Goal: Communication & Community: Connect with others

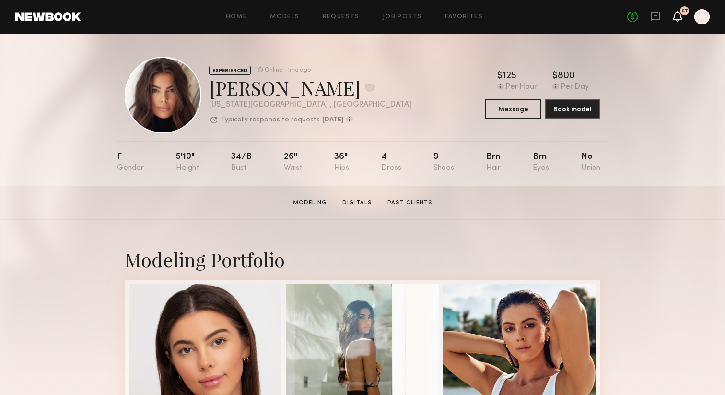
click at [680, 19] on icon at bounding box center [678, 15] width 8 height 7
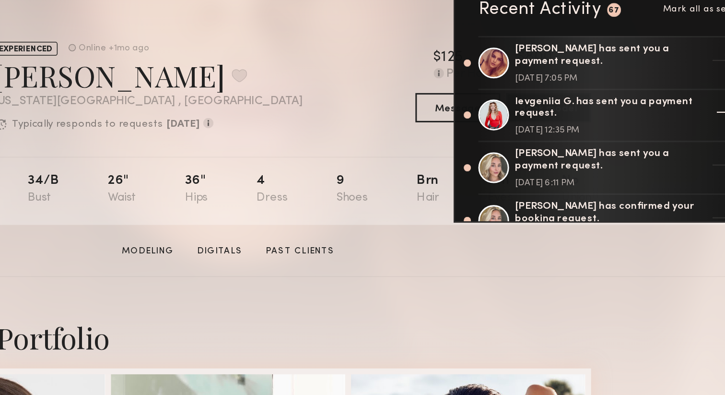
click at [607, 105] on div "Ievgeniia G. has sent you a payment request." at bounding box center [613, 109] width 125 height 16
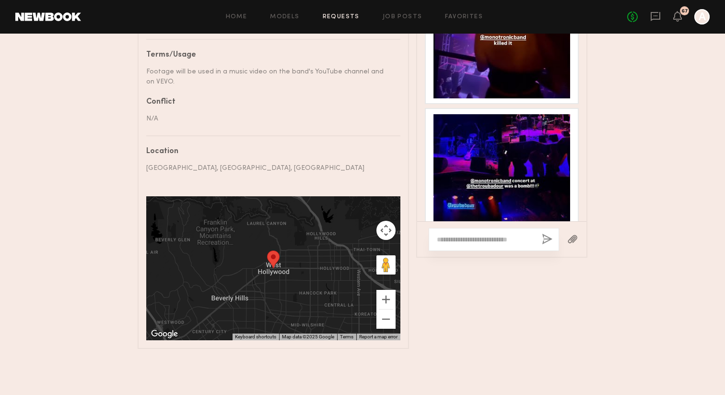
scroll to position [2131, 0]
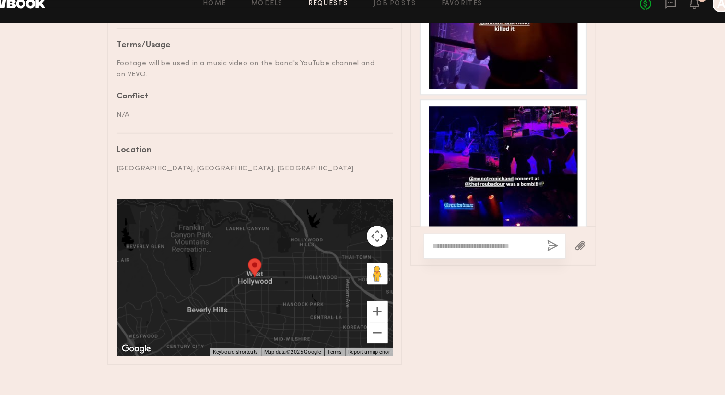
click at [500, 177] on div at bounding box center [502, 179] width 137 height 137
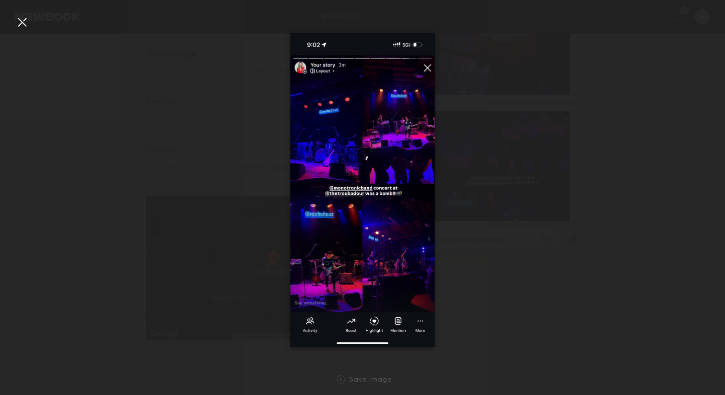
click at [18, 25] on div at bounding box center [21, 21] width 15 height 15
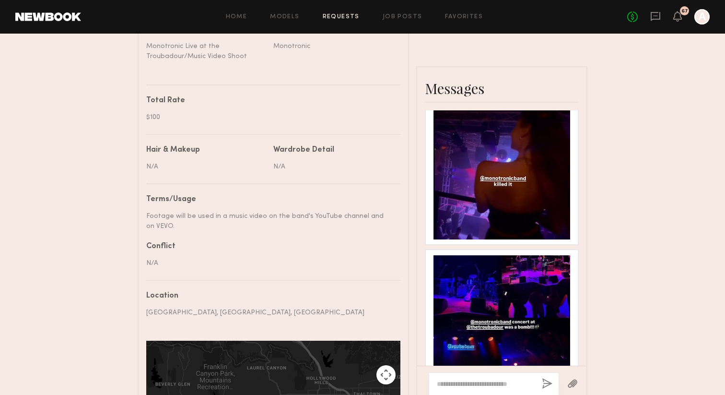
scroll to position [435, 0]
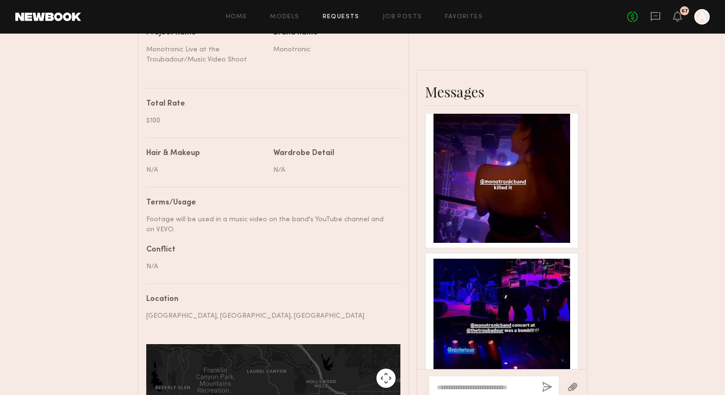
click at [465, 188] on div at bounding box center [502, 174] width 137 height 137
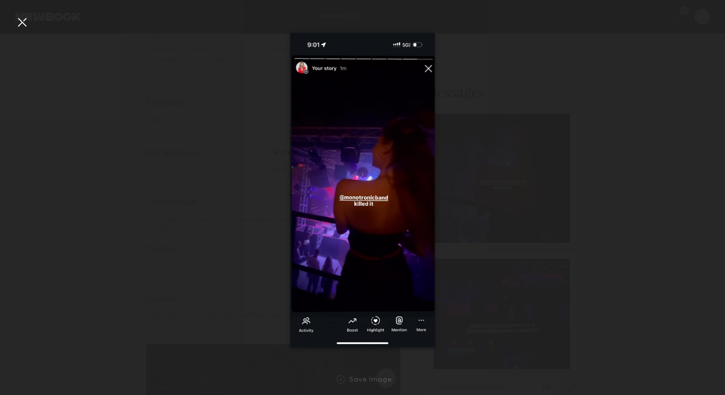
click at [23, 27] on div at bounding box center [21, 21] width 15 height 15
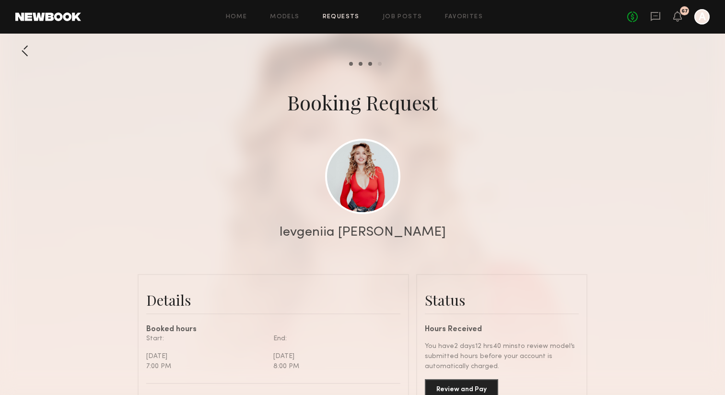
scroll to position [17, 0]
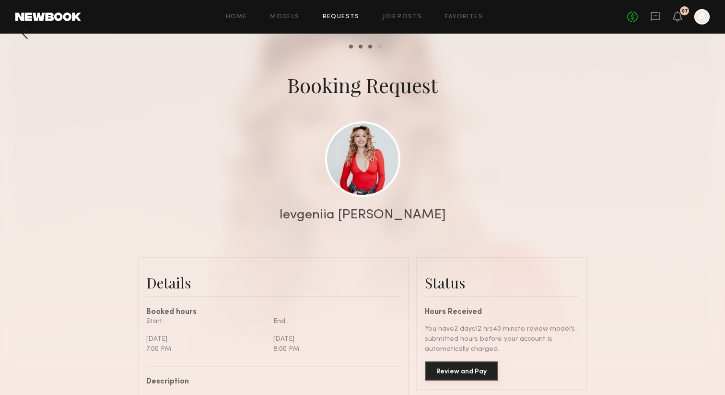
click at [478, 368] on button "Review and Pay" at bounding box center [461, 370] width 73 height 19
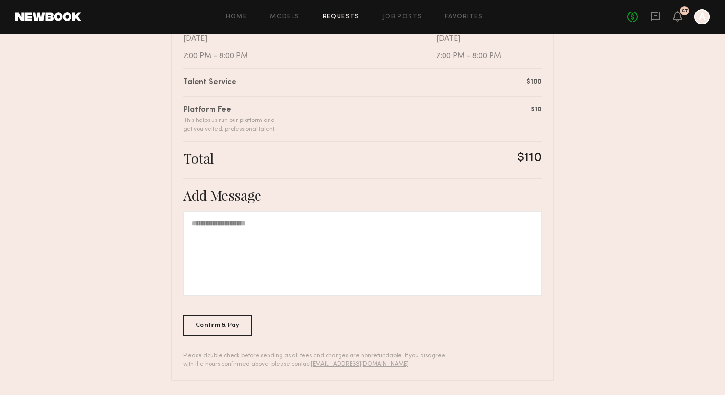
scroll to position [218, 0]
click at [234, 324] on div "Confirm & Pay" at bounding box center [217, 323] width 69 height 21
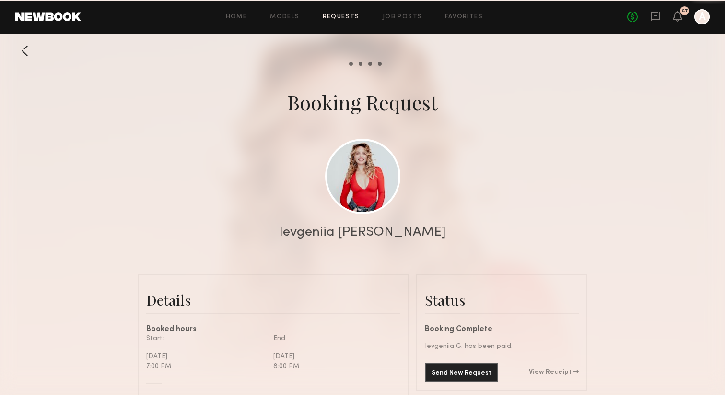
scroll to position [3084, 0]
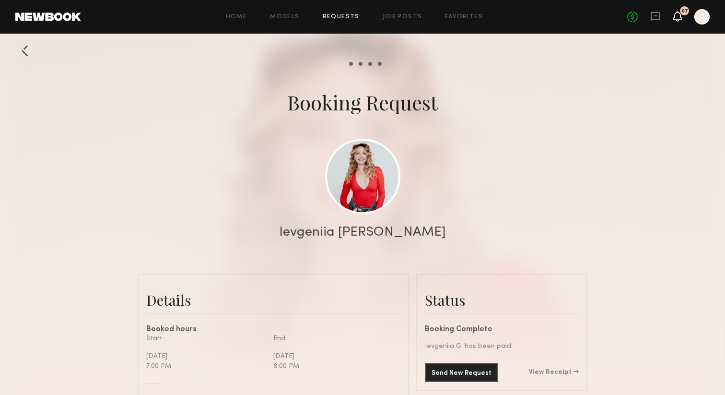
click at [680, 20] on icon at bounding box center [677, 16] width 9 height 11
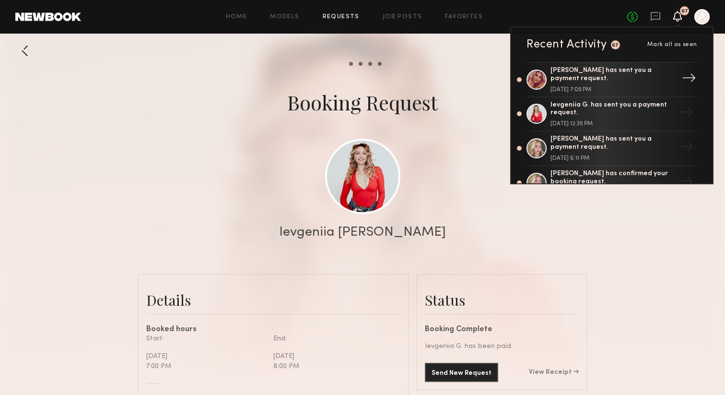
click at [626, 76] on div "Victoria H. has sent you a payment request." at bounding box center [613, 75] width 125 height 16
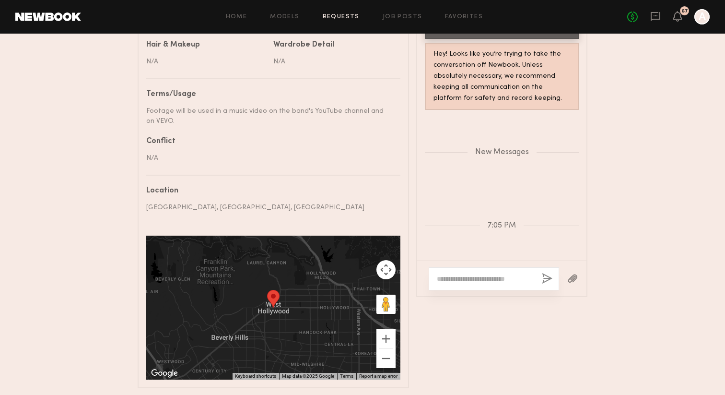
scroll to position [583, 0]
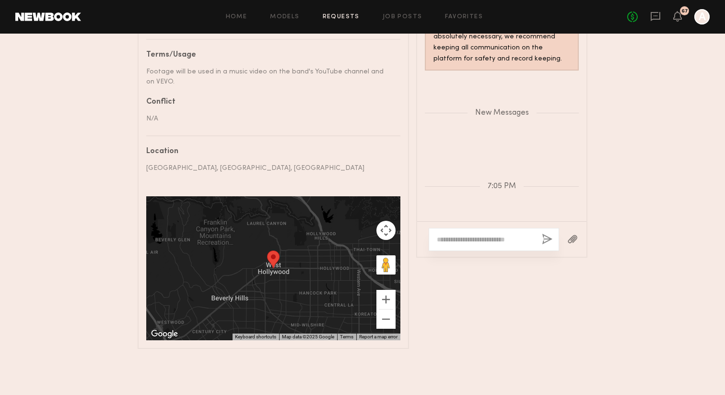
click at [458, 242] on textarea at bounding box center [485, 240] width 97 height 10
type textarea "*"
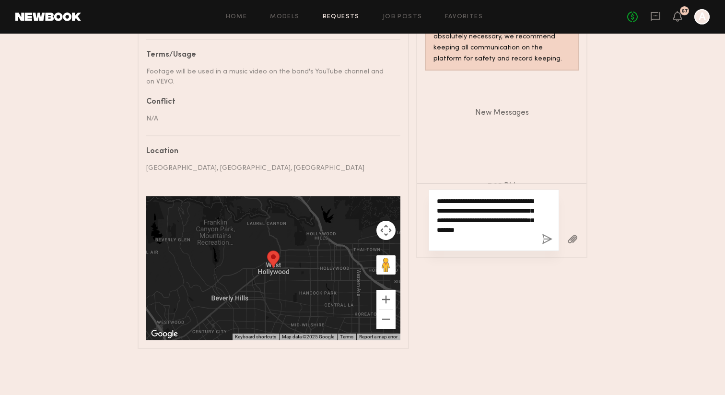
click at [452, 227] on textarea "**********" at bounding box center [485, 220] width 97 height 48
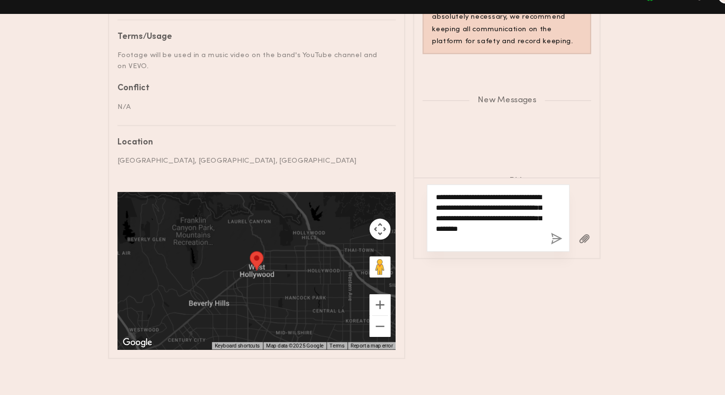
click at [527, 239] on textarea "**********" at bounding box center [485, 220] width 97 height 48
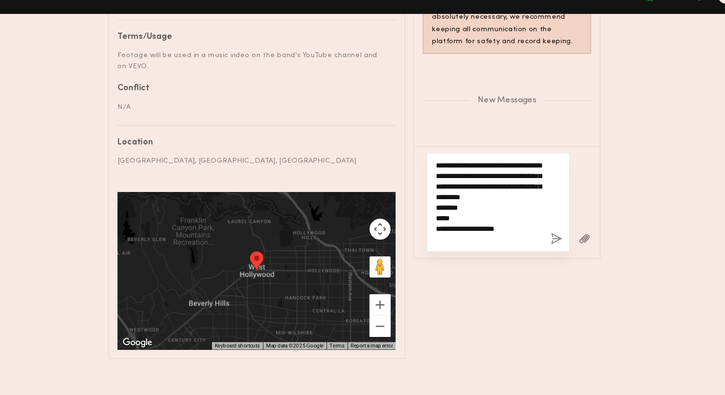
type textarea "**********"
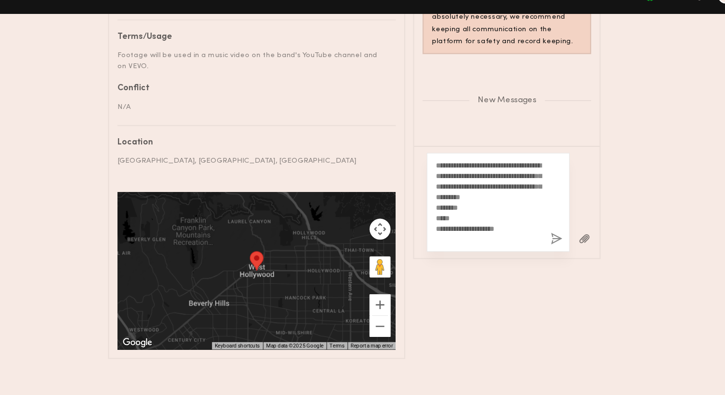
click at [545, 241] on button "button" at bounding box center [547, 240] width 11 height 12
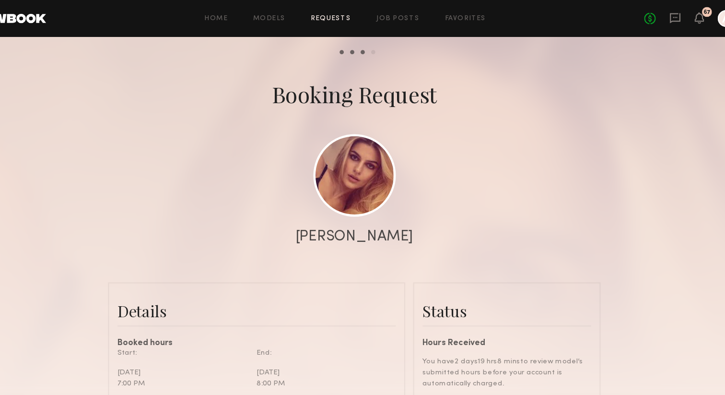
scroll to position [0, 0]
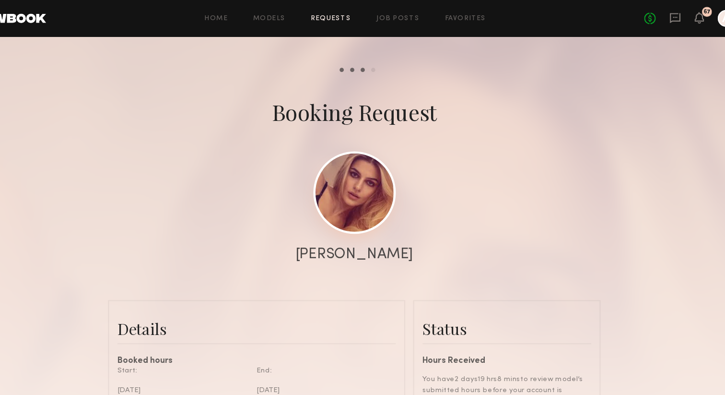
click at [354, 163] on link at bounding box center [362, 175] width 75 height 75
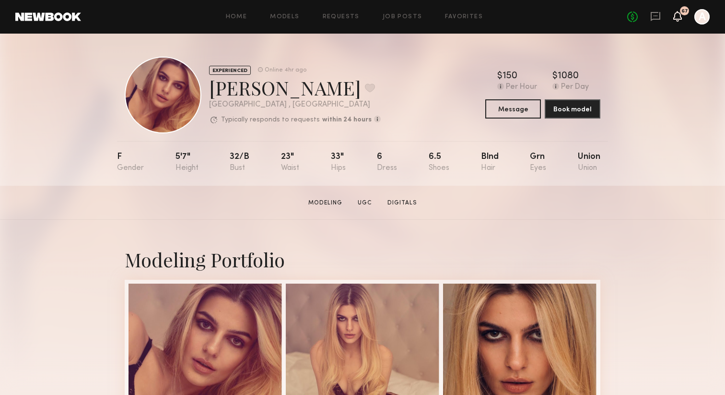
click at [680, 21] on icon at bounding box center [677, 16] width 9 height 11
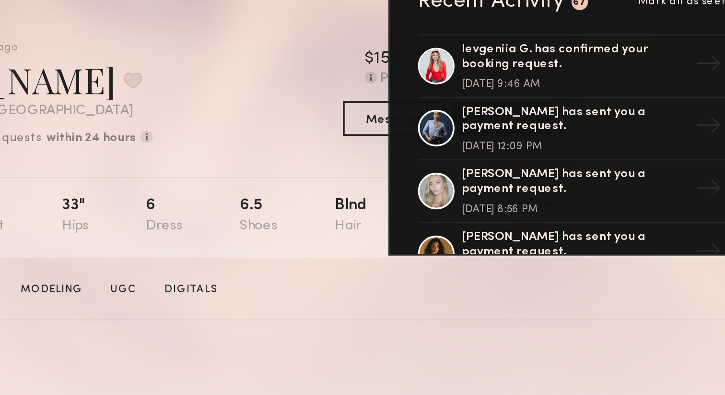
scroll to position [172, 0]
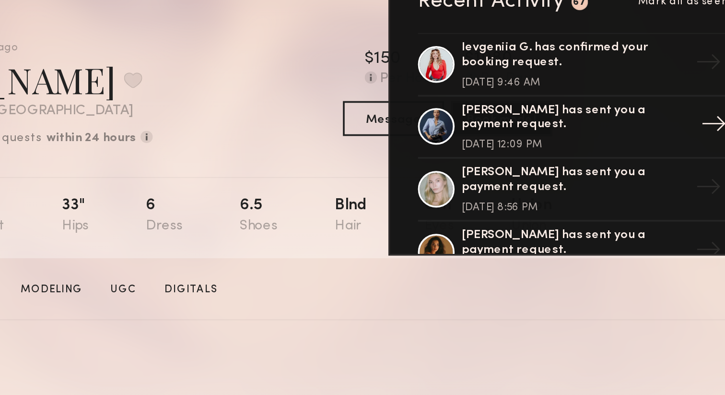
click at [620, 103] on div "Kloey R. has sent you a payment request." at bounding box center [613, 109] width 125 height 16
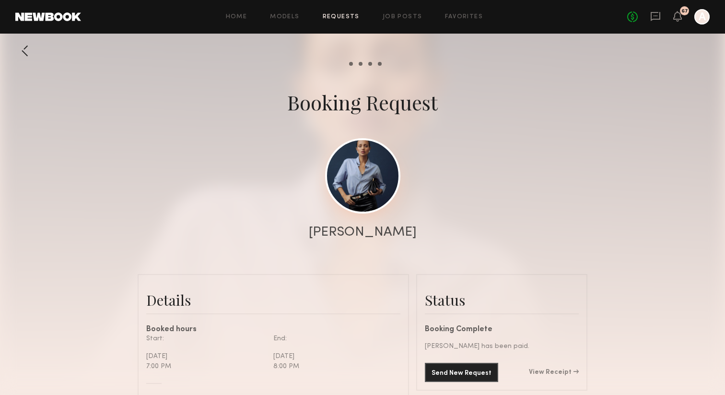
click at [352, 163] on link at bounding box center [362, 175] width 75 height 75
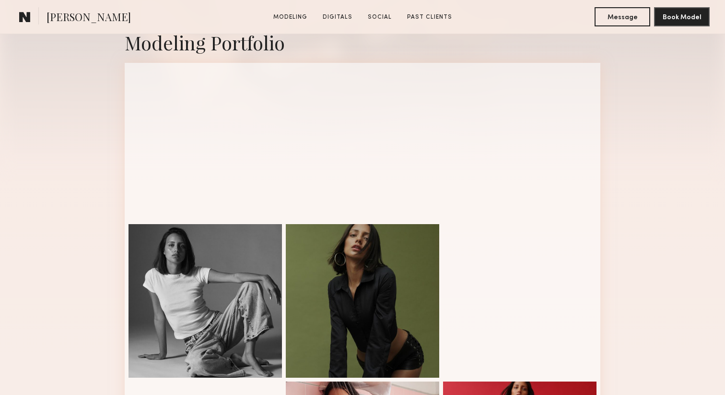
scroll to position [217, 0]
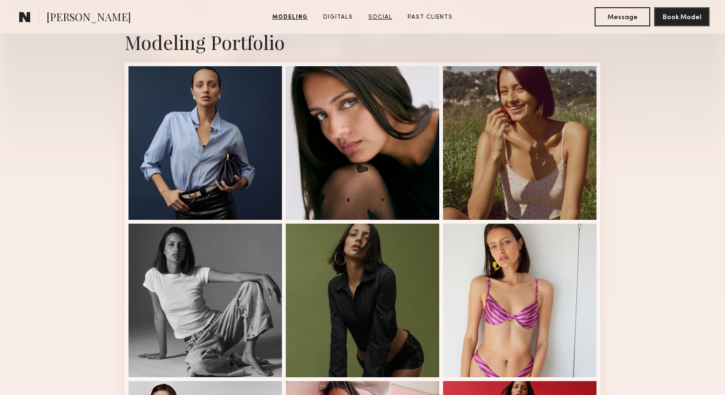
click at [376, 20] on link "Social" at bounding box center [380, 17] width 32 height 9
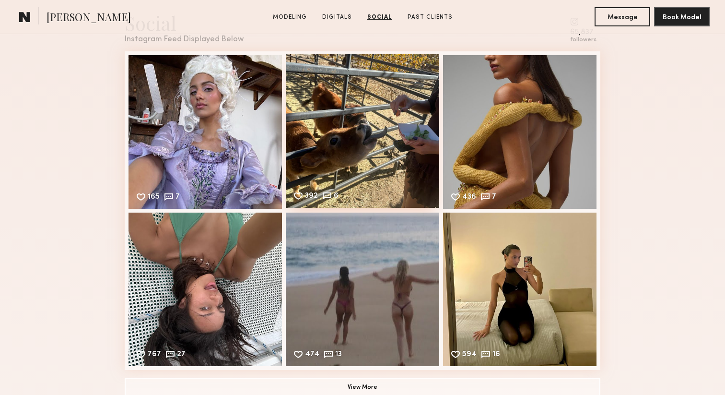
scroll to position [1404, 0]
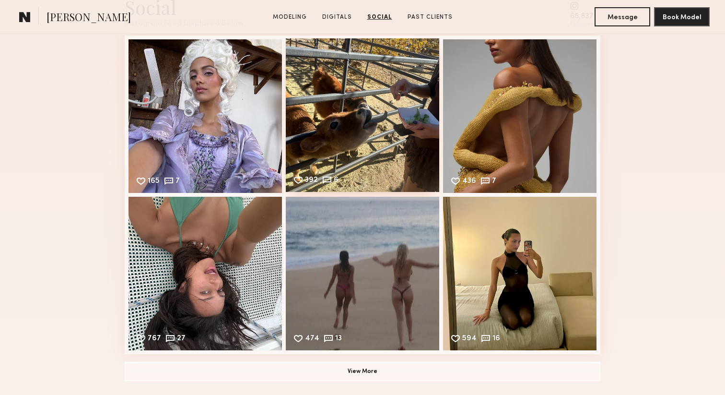
click at [348, 280] on div "474 13 Likes & comments displayed to show model’s engagement" at bounding box center [362, 273] width 153 height 153
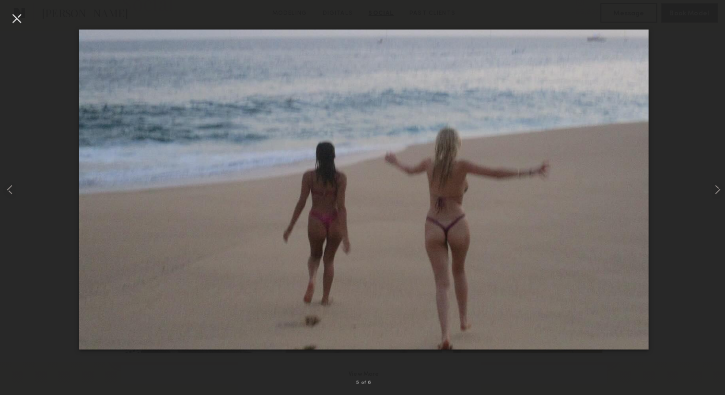
scroll to position [1403, 0]
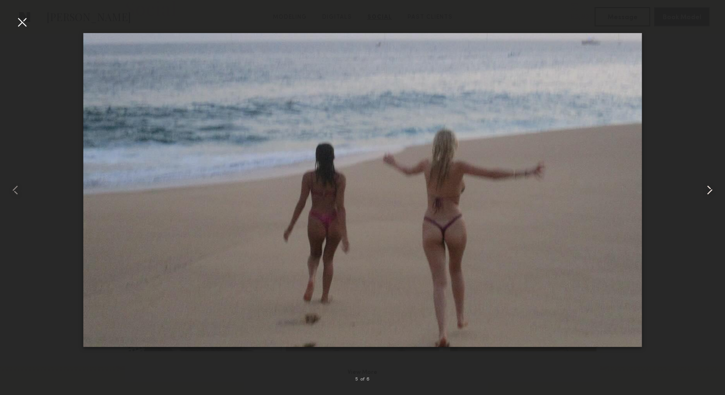
click at [709, 186] on common-icon at bounding box center [709, 189] width 15 height 15
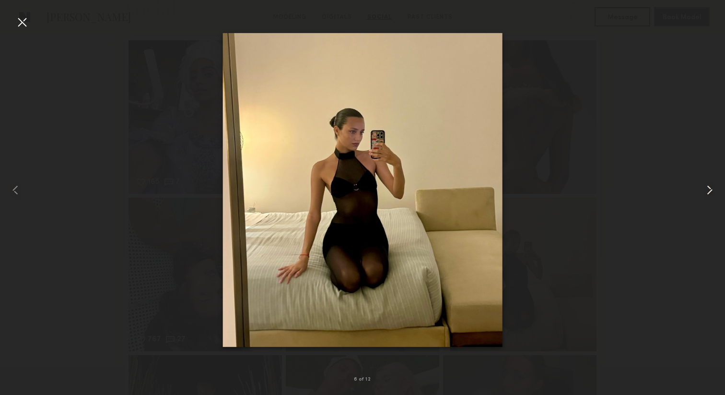
click at [710, 191] on common-icon at bounding box center [709, 189] width 15 height 15
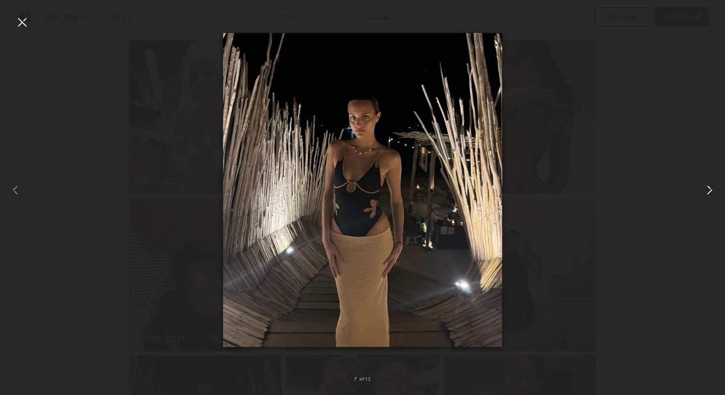
click at [706, 190] on common-icon at bounding box center [709, 189] width 15 height 15
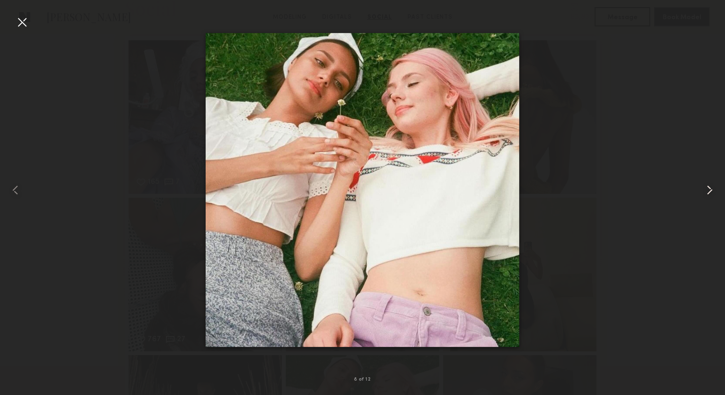
click at [706, 190] on common-icon at bounding box center [709, 189] width 15 height 15
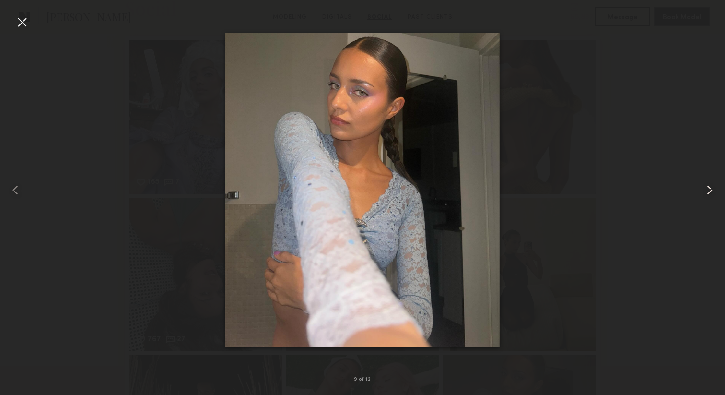
click at [709, 188] on common-icon at bounding box center [709, 189] width 15 height 15
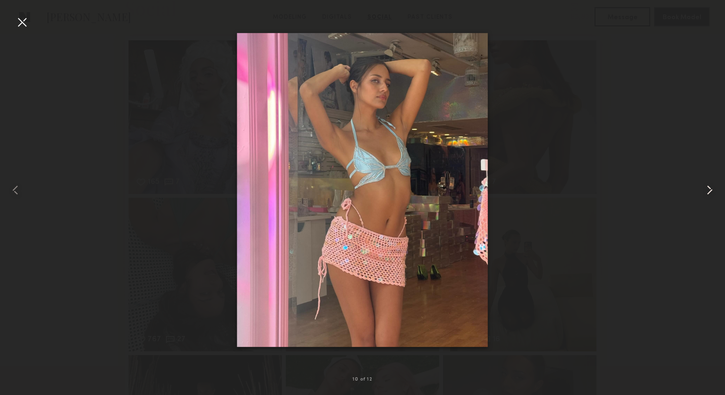
click at [709, 184] on common-icon at bounding box center [709, 189] width 15 height 15
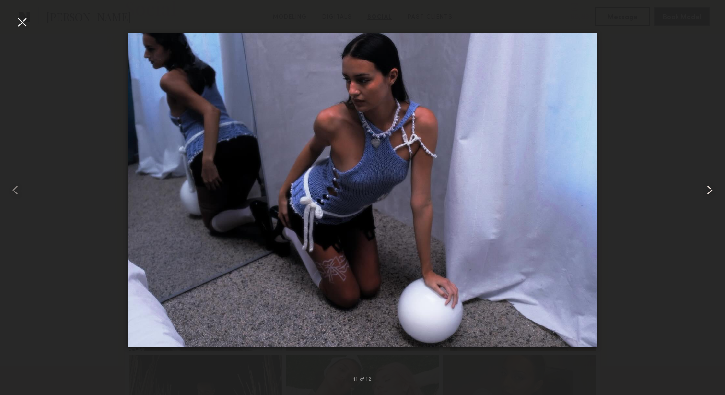
click at [709, 189] on common-icon at bounding box center [709, 189] width 15 height 15
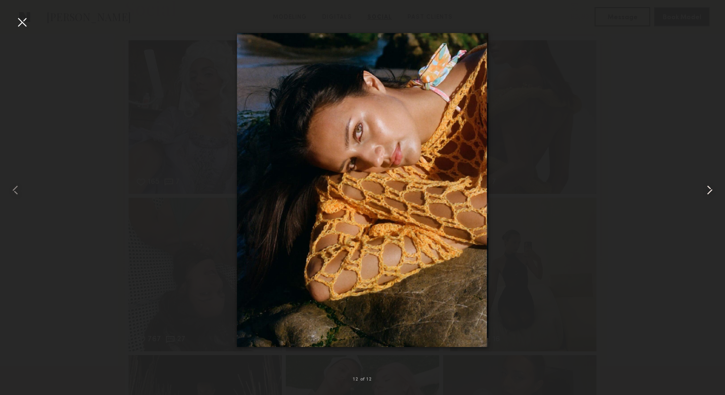
click at [711, 186] on common-icon at bounding box center [709, 189] width 15 height 15
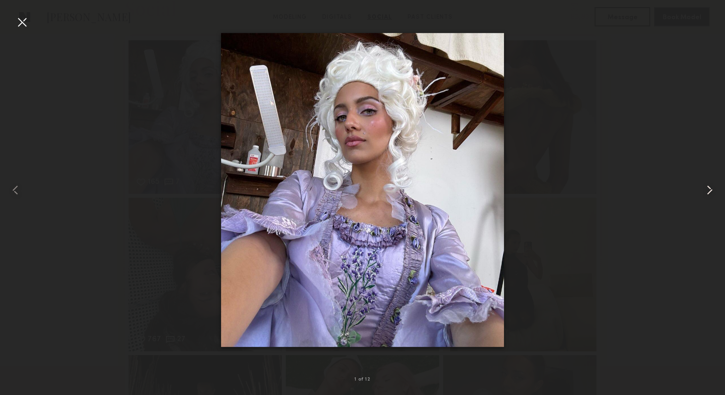
click at [706, 189] on common-icon at bounding box center [709, 189] width 15 height 15
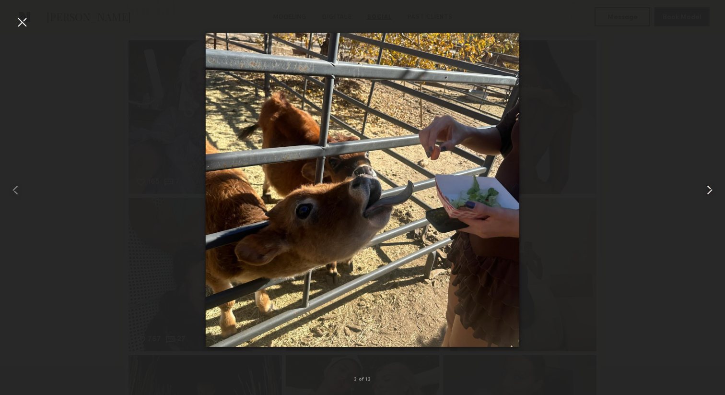
click at [706, 189] on common-icon at bounding box center [709, 189] width 15 height 15
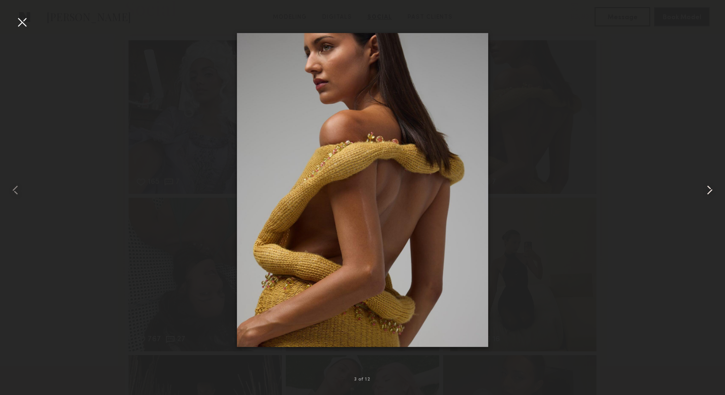
click at [706, 189] on common-icon at bounding box center [709, 189] width 15 height 15
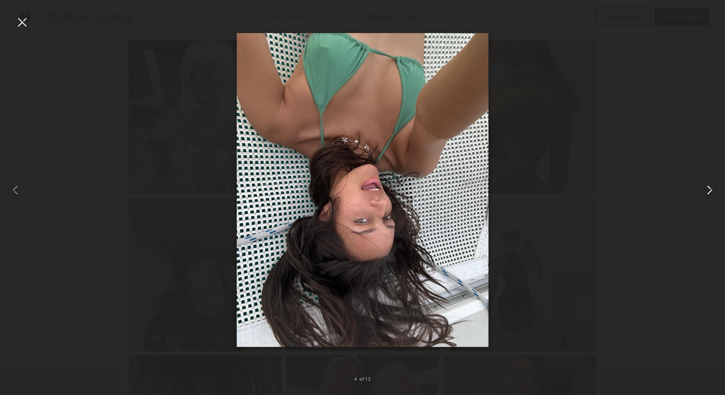
click at [706, 189] on common-icon at bounding box center [709, 189] width 15 height 15
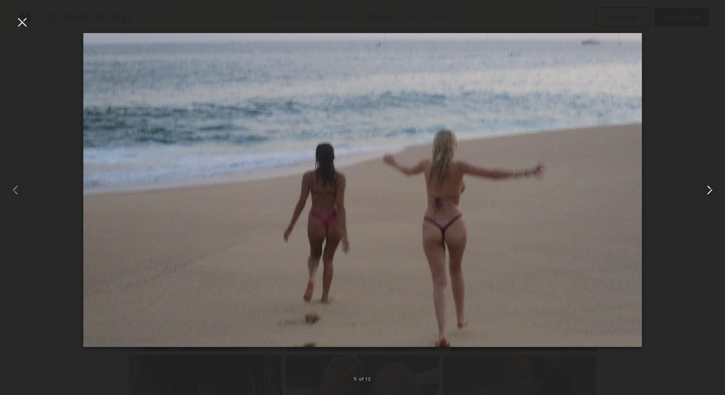
click at [706, 189] on common-icon at bounding box center [709, 189] width 15 height 15
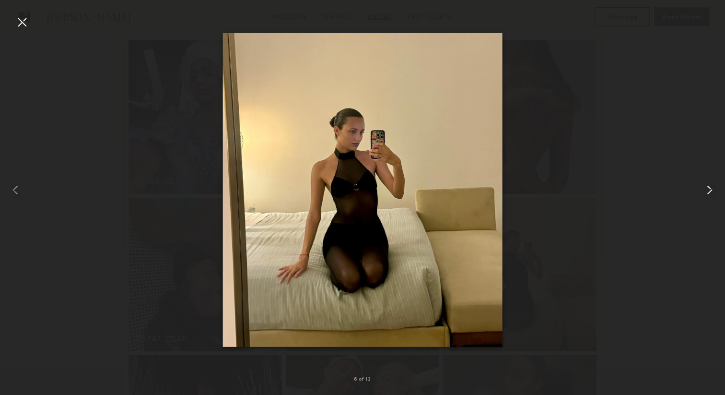
click at [706, 189] on common-icon at bounding box center [709, 189] width 15 height 15
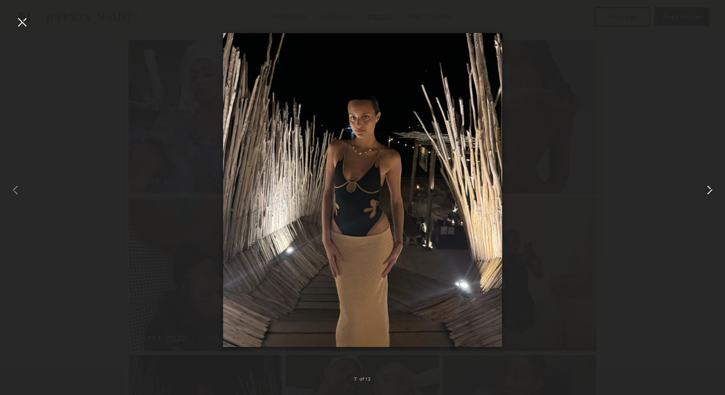
click at [706, 189] on common-icon at bounding box center [709, 189] width 15 height 15
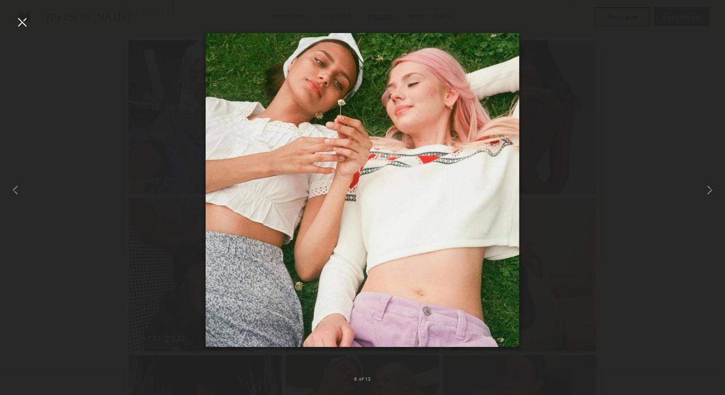
click at [23, 25] on div at bounding box center [21, 21] width 15 height 15
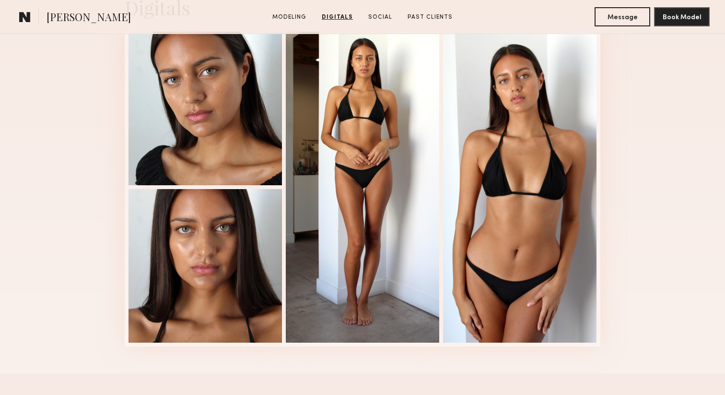
scroll to position [992, 0]
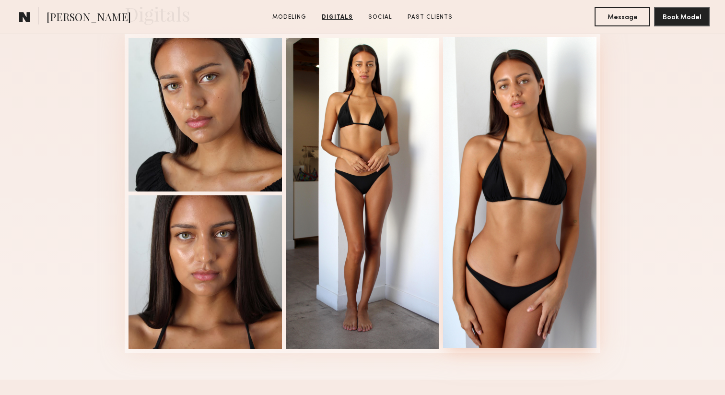
click at [511, 287] on div at bounding box center [519, 192] width 153 height 311
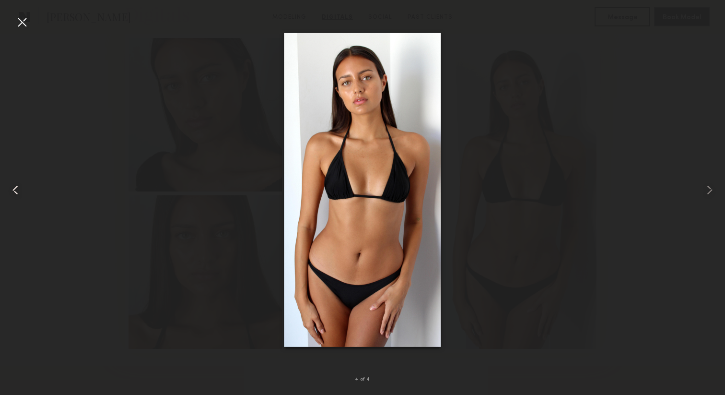
click at [16, 192] on common-icon at bounding box center [15, 189] width 15 height 15
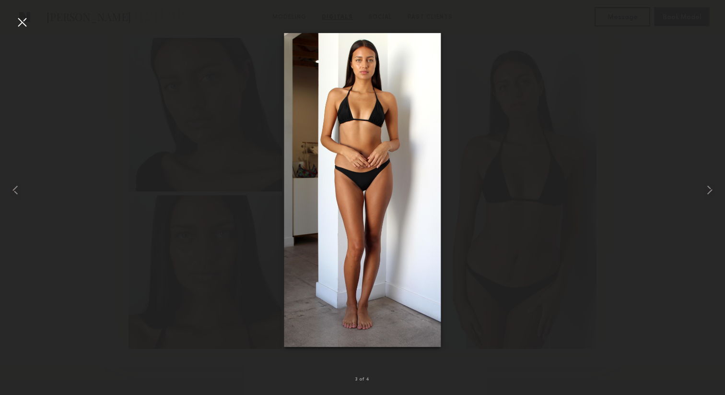
scroll to position [974, 0]
click at [14, 190] on common-icon at bounding box center [15, 189] width 15 height 15
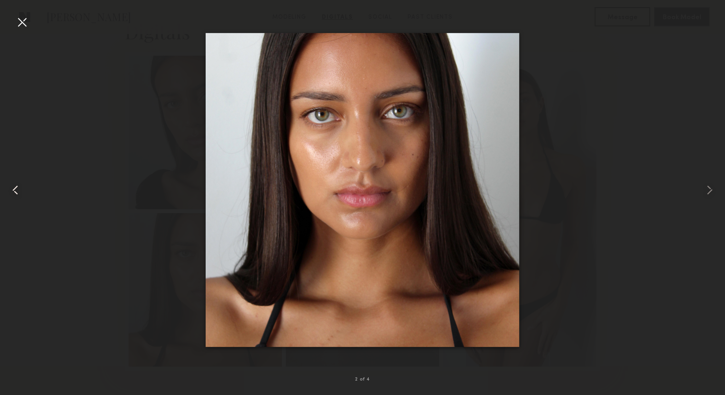
click at [16, 187] on common-icon at bounding box center [15, 189] width 15 height 15
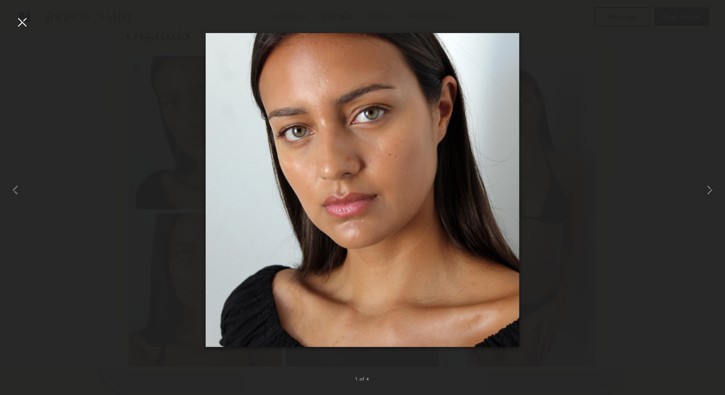
click at [17, 19] on div at bounding box center [21, 21] width 15 height 15
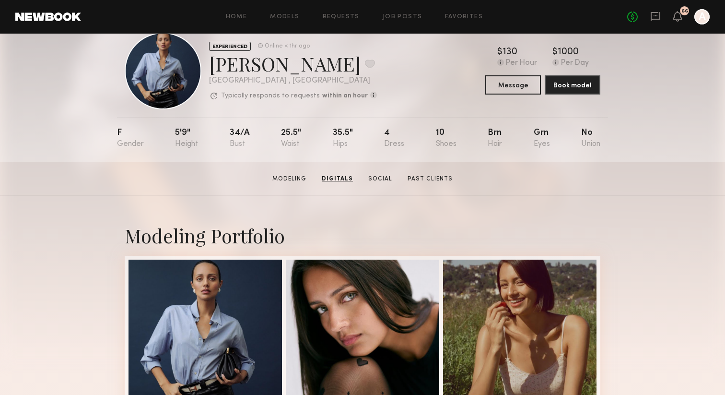
scroll to position [0, 0]
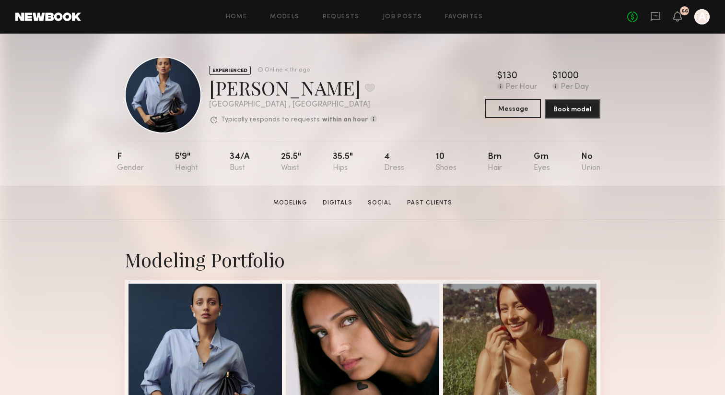
click at [490, 114] on button "Message" at bounding box center [513, 108] width 56 height 19
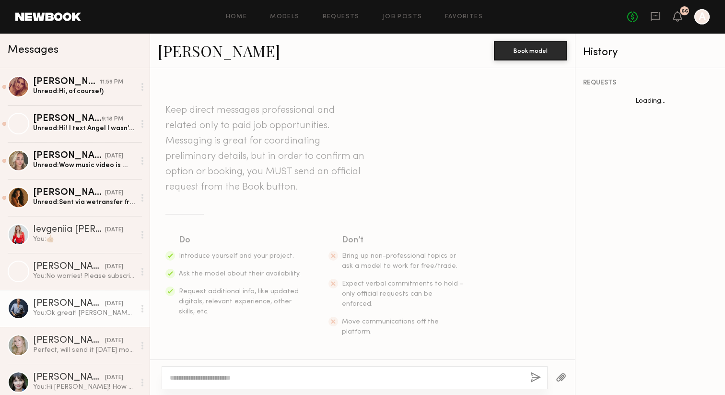
scroll to position [766, 0]
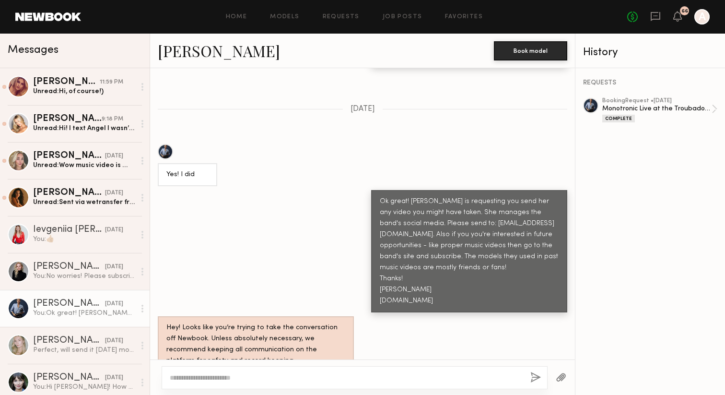
click at [188, 376] on textarea at bounding box center [346, 378] width 353 height 10
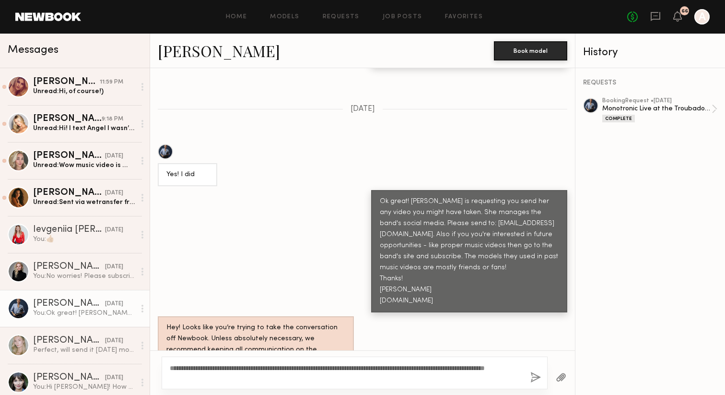
click at [263, 366] on textarea "**********" at bounding box center [346, 372] width 353 height 19
click at [206, 375] on textarea "**********" at bounding box center [346, 372] width 353 height 19
click at [232, 377] on textarea "**********" at bounding box center [346, 372] width 353 height 19
click at [209, 377] on textarea "**********" at bounding box center [346, 372] width 353 height 19
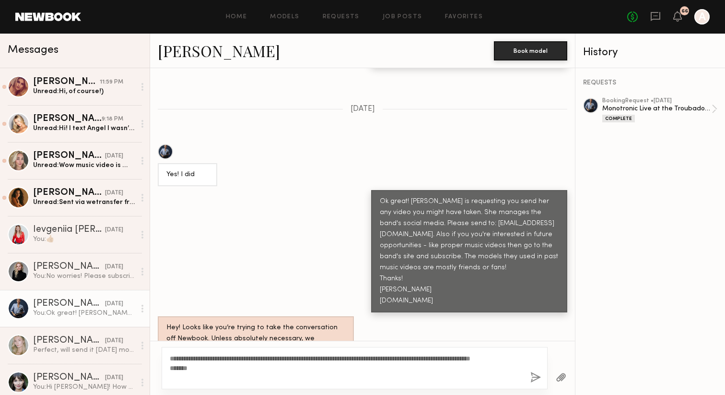
click at [192, 375] on textarea "**********" at bounding box center [346, 367] width 353 height 29
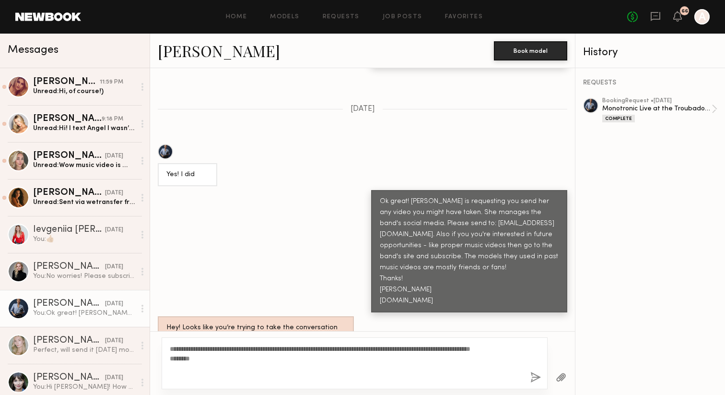
click at [194, 367] on textarea "**********" at bounding box center [346, 363] width 353 height 38
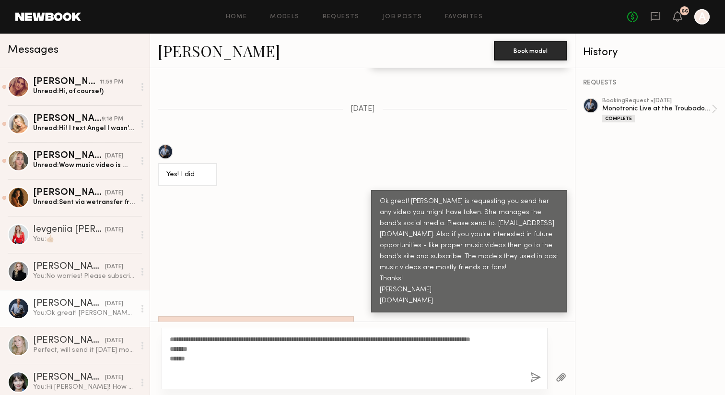
click at [180, 378] on textarea "**********" at bounding box center [346, 358] width 353 height 48
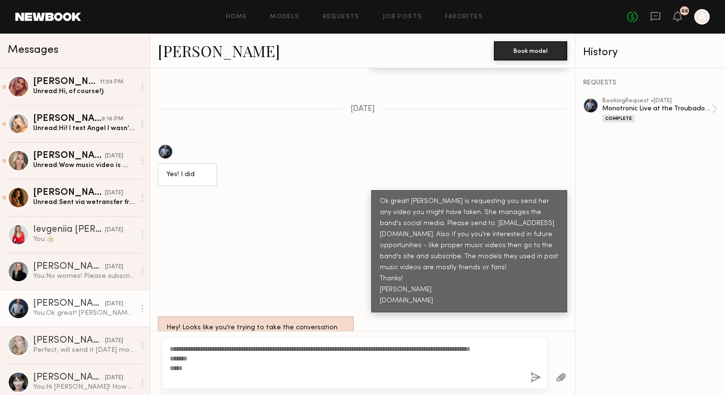
type textarea "**********"
click at [534, 373] on button "button" at bounding box center [535, 378] width 11 height 12
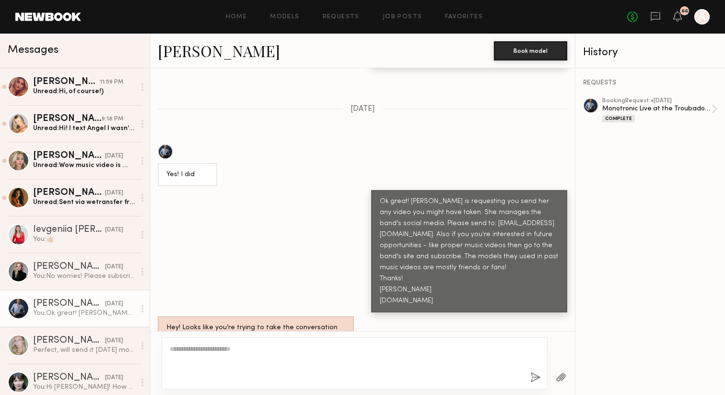
scroll to position [1002, 0]
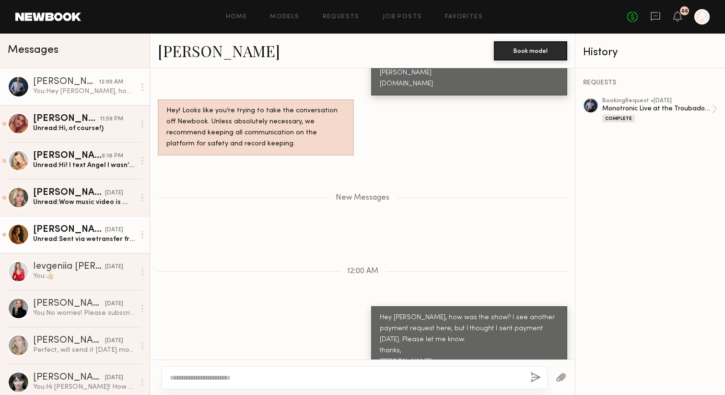
click at [53, 227] on div "Dianie B." at bounding box center [69, 230] width 72 height 10
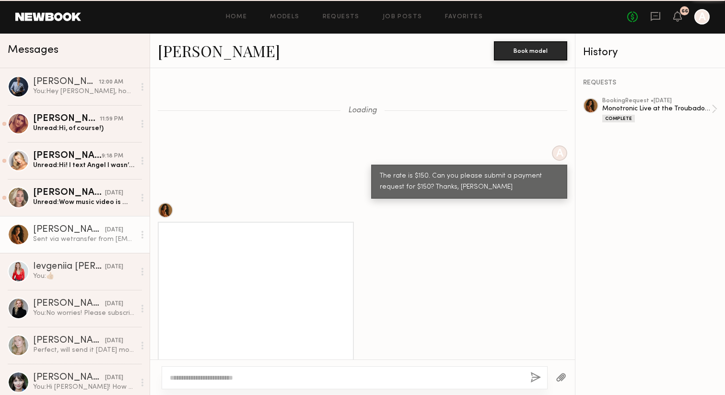
scroll to position [577, 0]
